Goal: Transaction & Acquisition: Purchase product/service

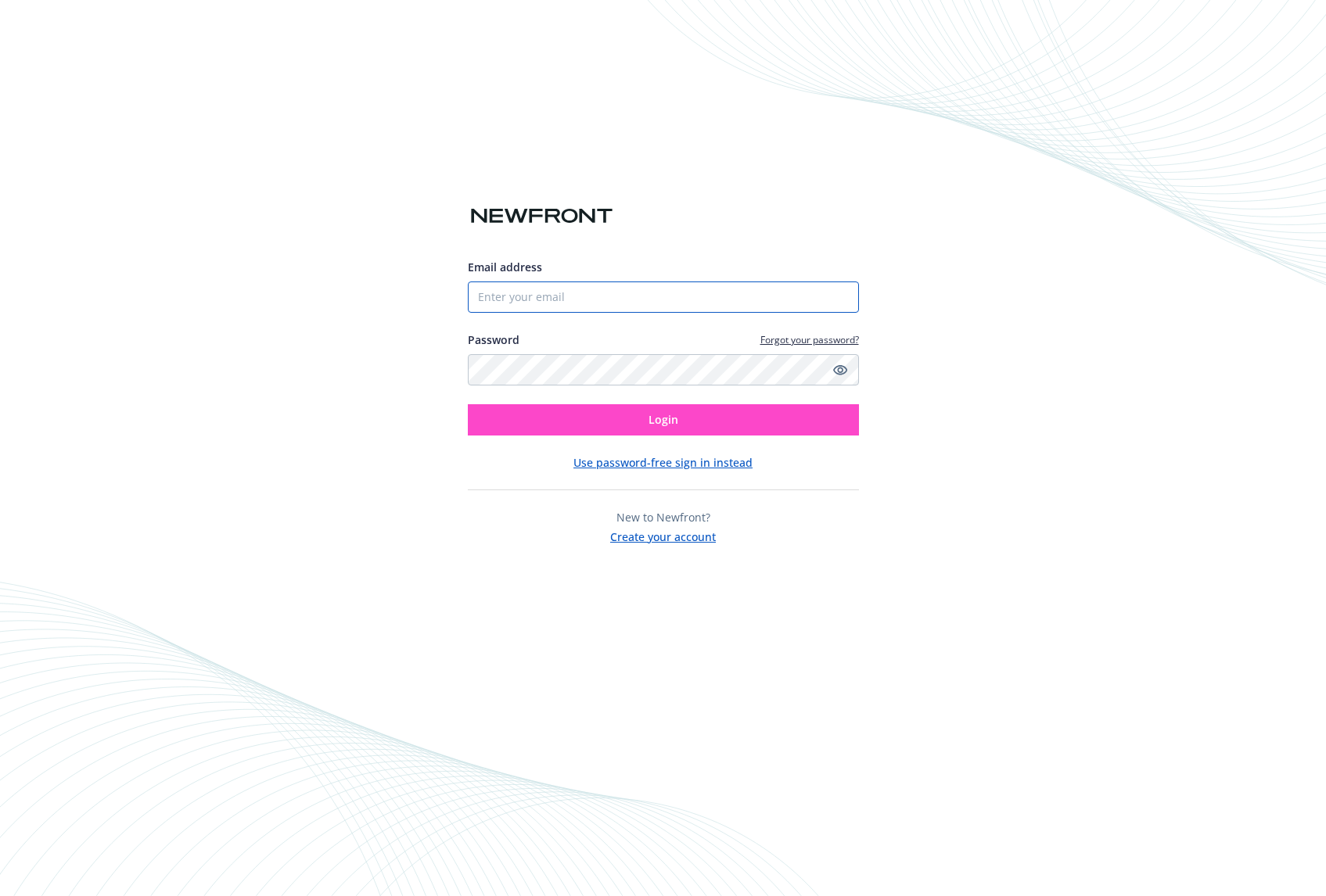
type input "[PERSON_NAME][EMAIL_ADDRESS][DOMAIN_NAME]"
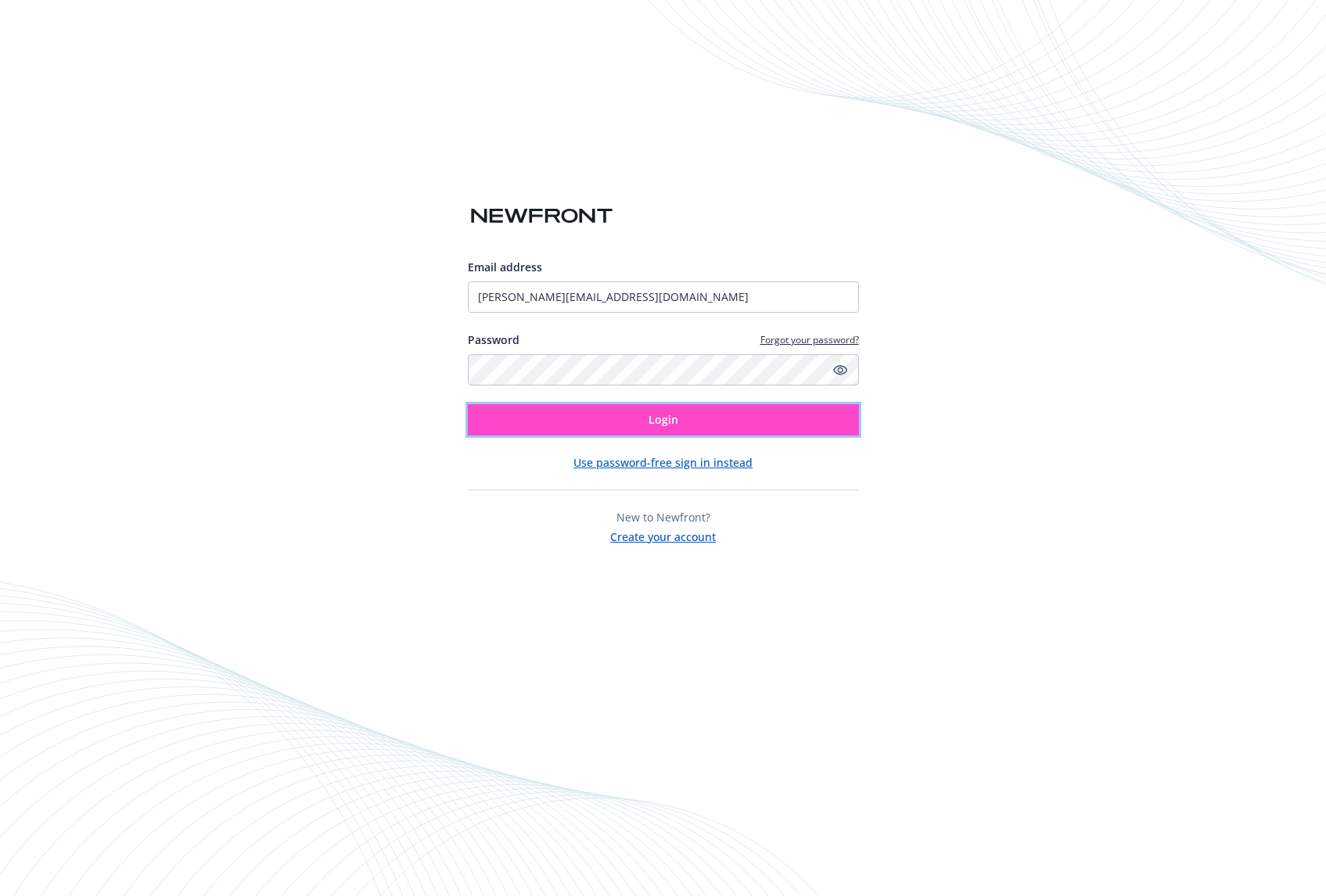
click at [641, 416] on button "Login" at bounding box center [663, 419] width 391 height 31
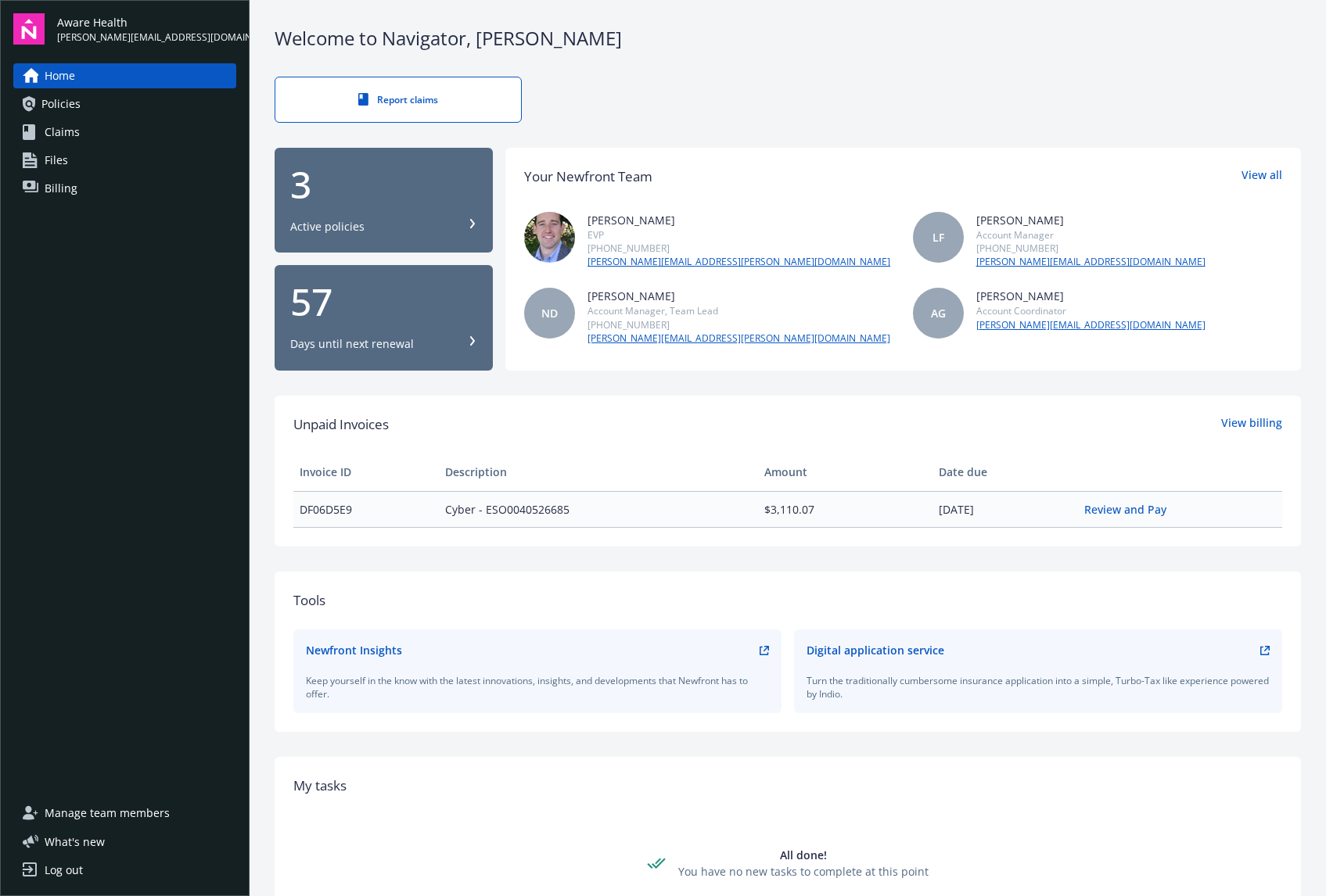
click at [81, 104] on link "Policies" at bounding box center [124, 104] width 223 height 25
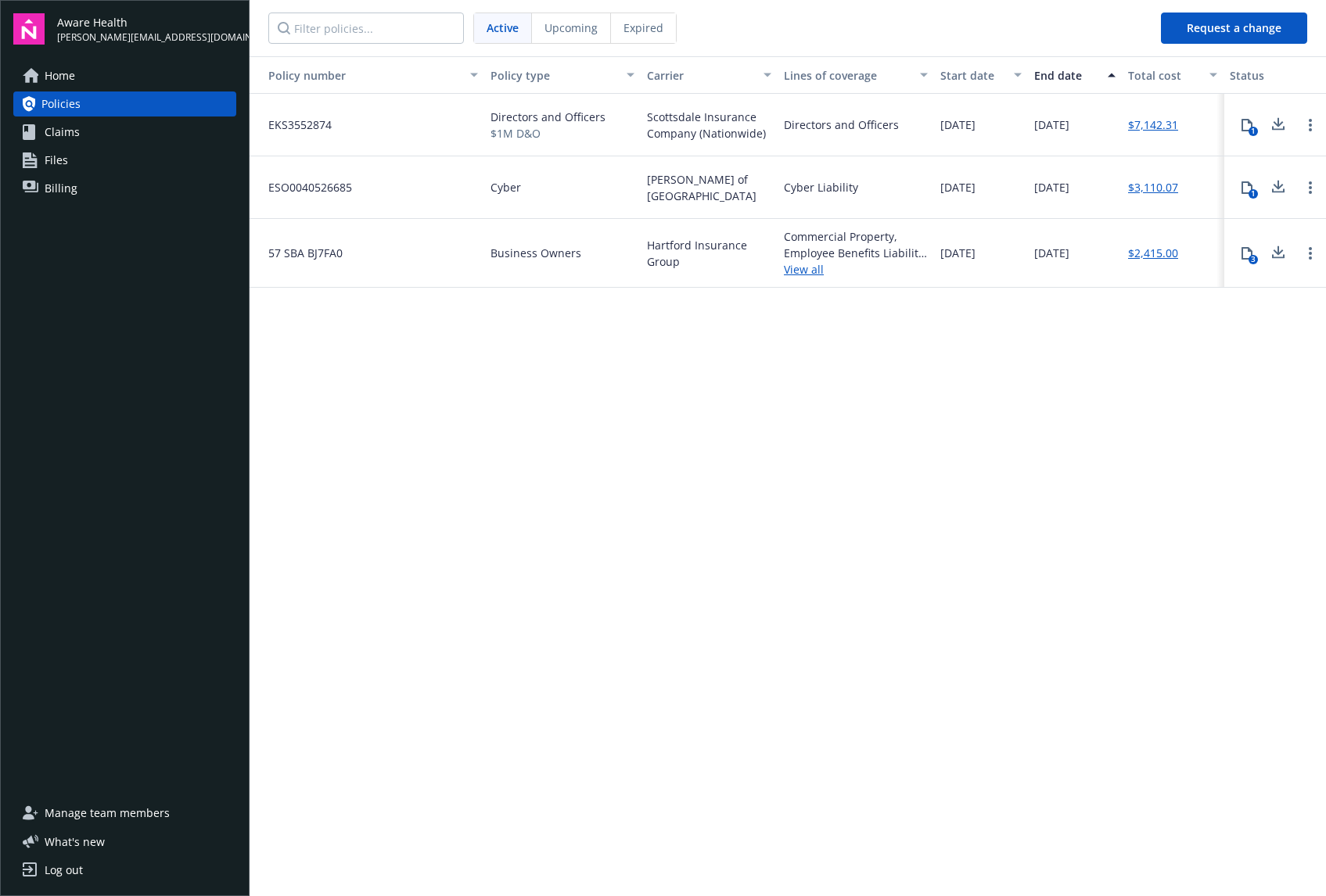
click at [65, 63] on span "Home" at bounding box center [60, 76] width 31 height 25
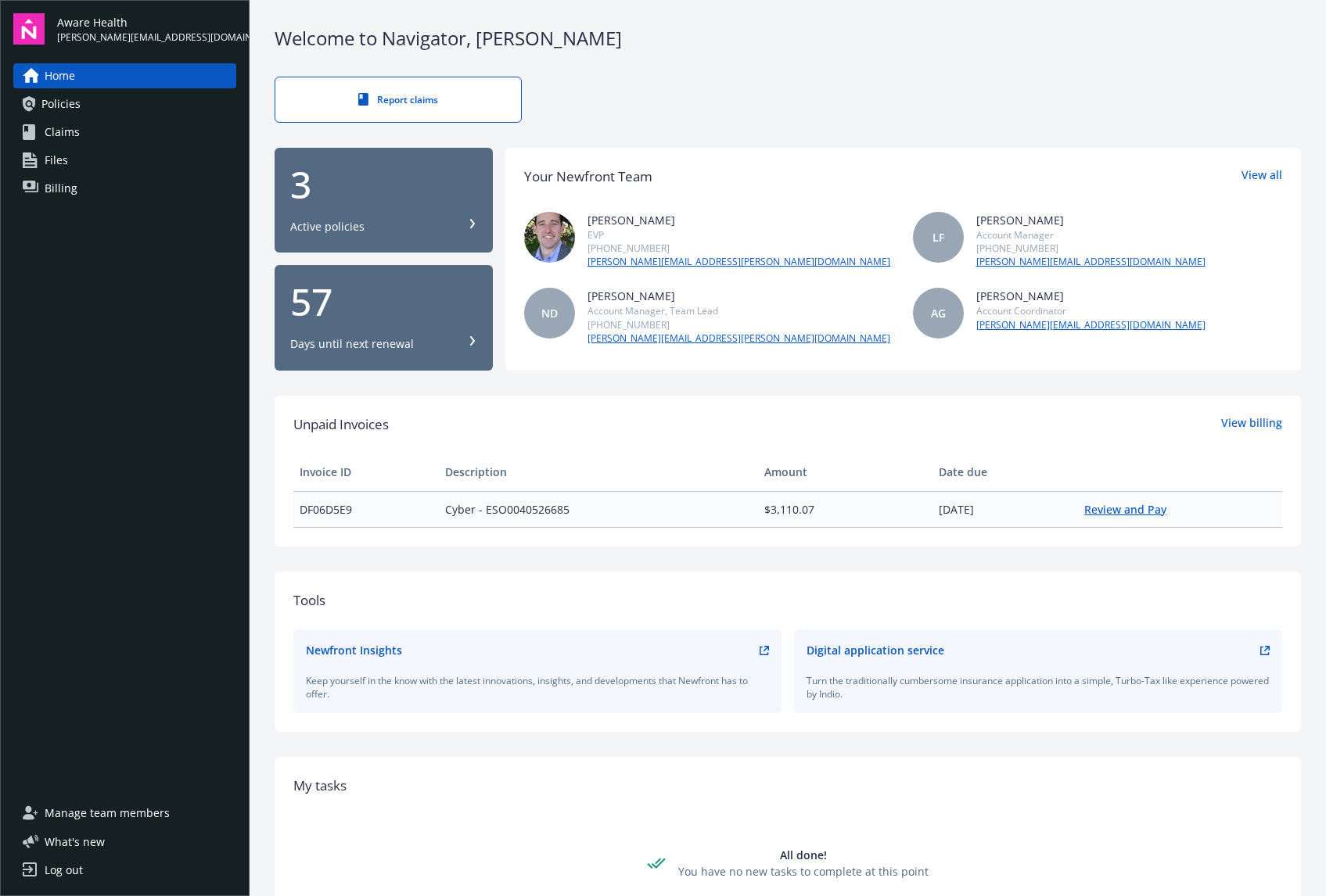
click at [1127, 504] on link "Review and Pay" at bounding box center [1131, 509] width 94 height 15
